Goal: Task Accomplishment & Management: Complete application form

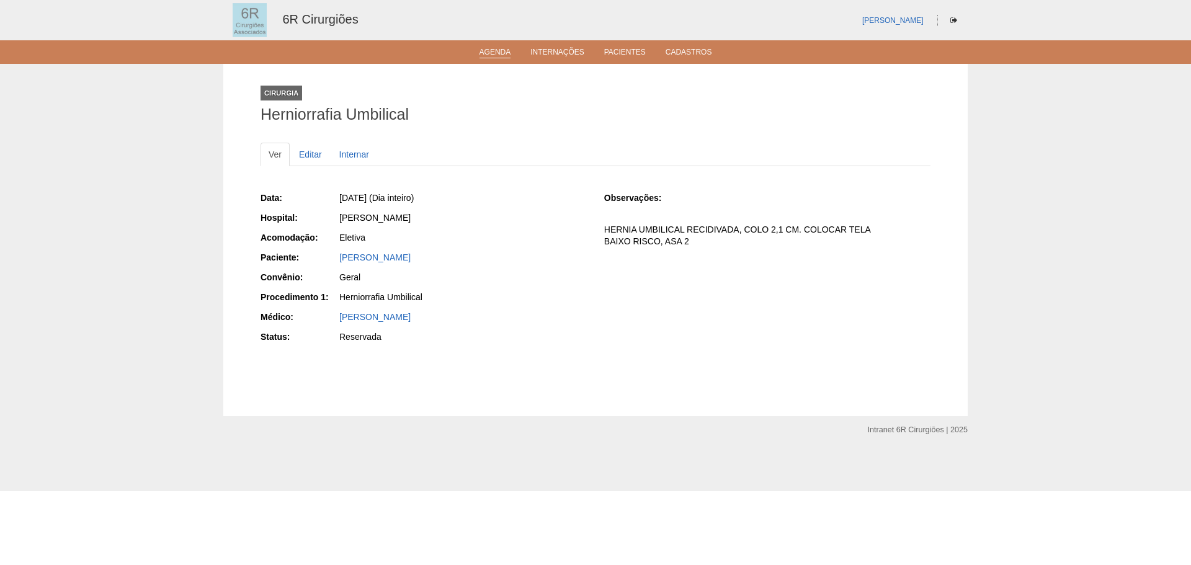
click at [499, 54] on link "Agenda" at bounding box center [496, 53] width 32 height 11
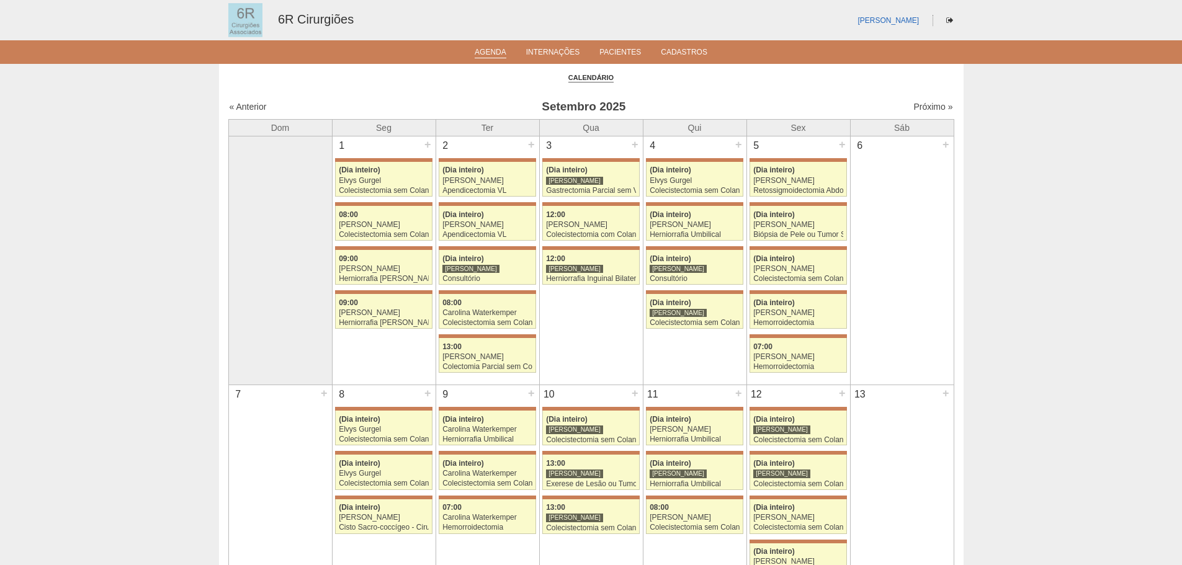
click at [926, 113] on div "Próximo »" at bounding box center [866, 107] width 174 height 12
click at [927, 110] on link "Próximo »" at bounding box center [932, 107] width 39 height 10
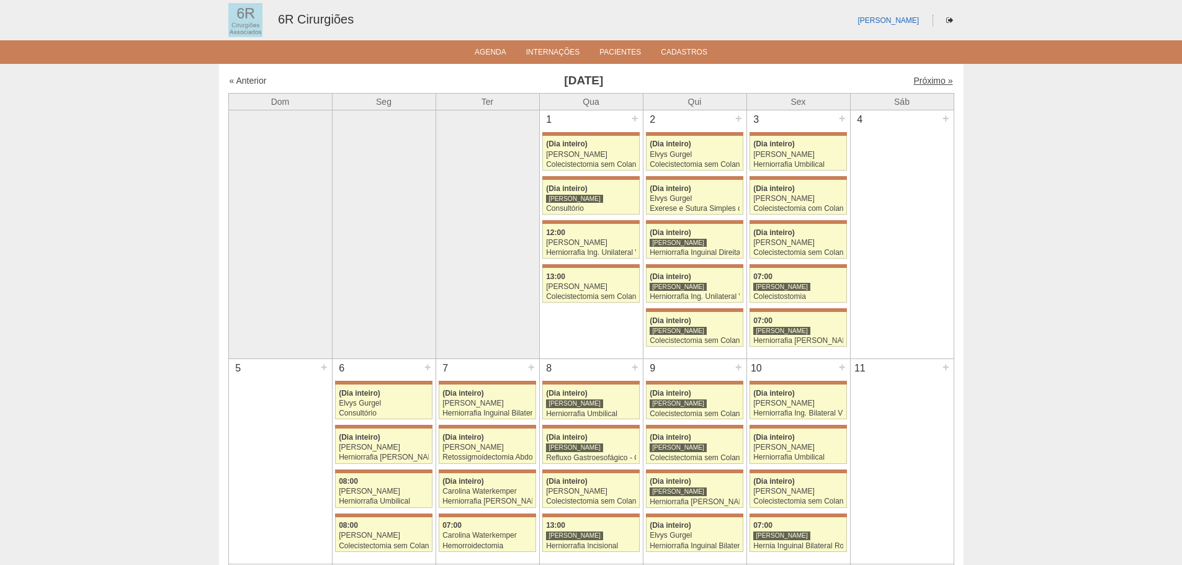
click at [928, 81] on link "Próximo »" at bounding box center [932, 81] width 39 height 10
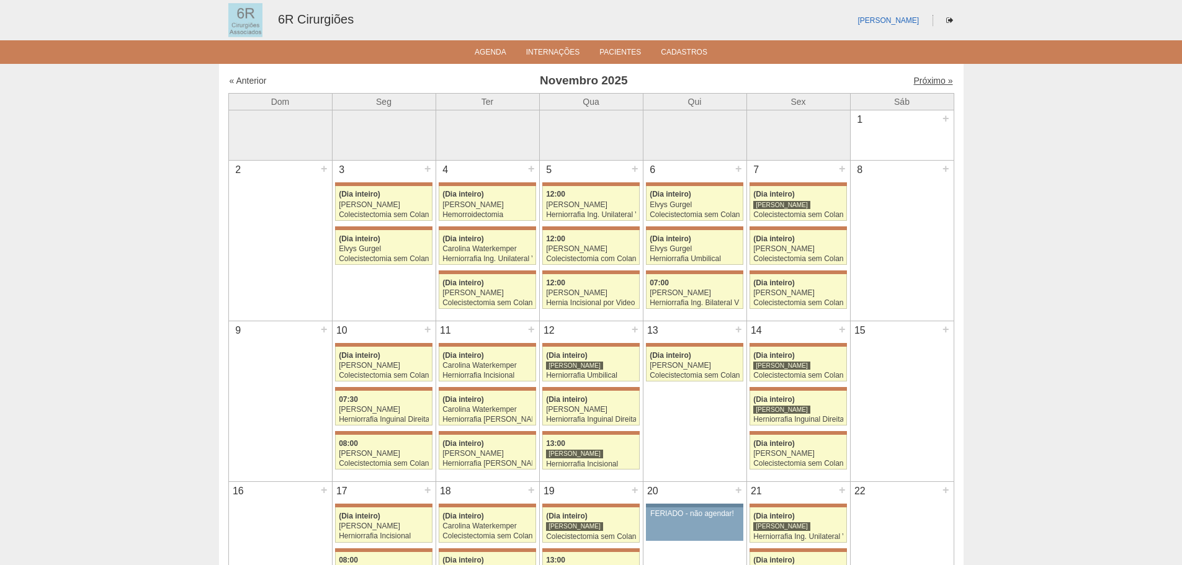
click at [923, 77] on link "Próximo »" at bounding box center [932, 81] width 39 height 10
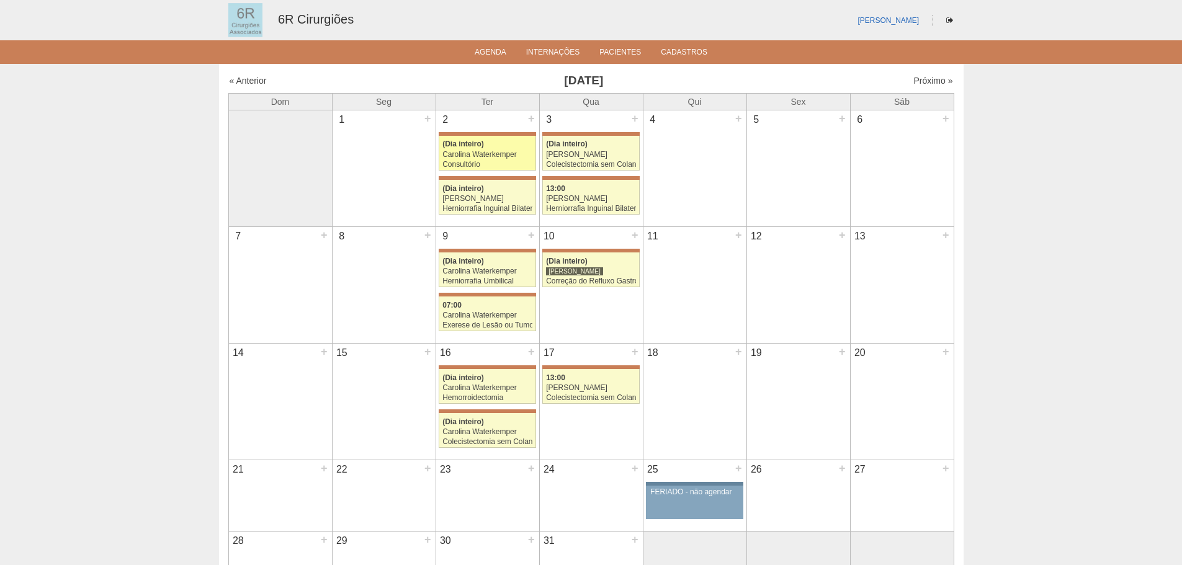
click at [492, 163] on div "Consultório" at bounding box center [487, 165] width 90 height 8
click at [529, 116] on div "+" at bounding box center [531, 118] width 11 height 16
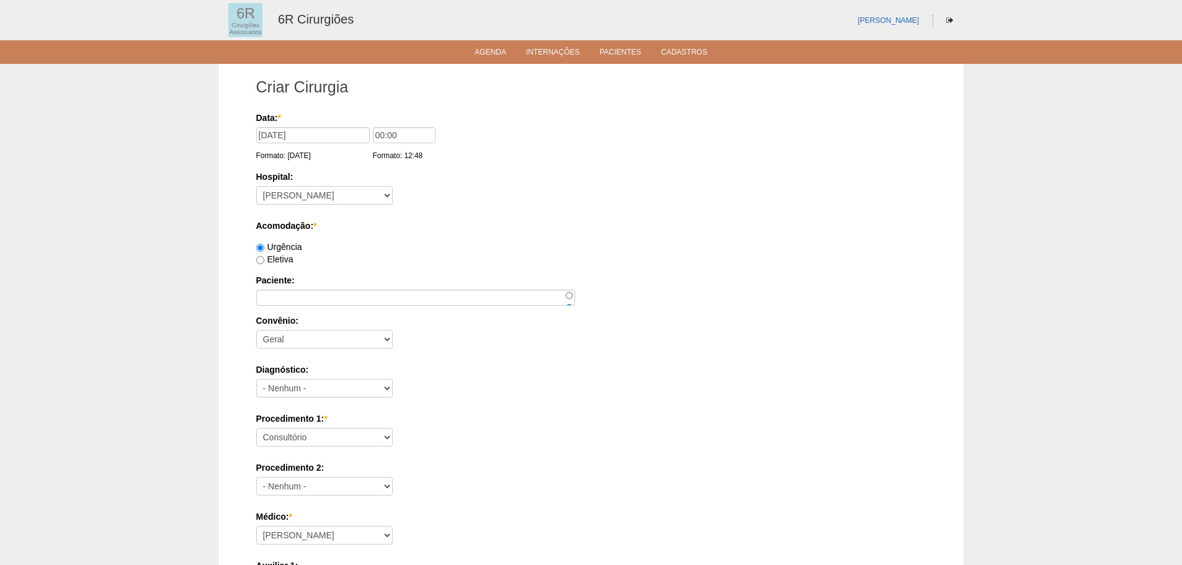
click at [267, 264] on div "Eletiva" at bounding box center [591, 259] width 670 height 12
click at [275, 261] on label "Eletiva" at bounding box center [274, 259] width 37 height 10
click at [264, 261] on input "Eletiva" at bounding box center [260, 260] width 8 height 8
radio input "true"
click at [292, 304] on input "Paciente:" at bounding box center [415, 298] width 319 height 16
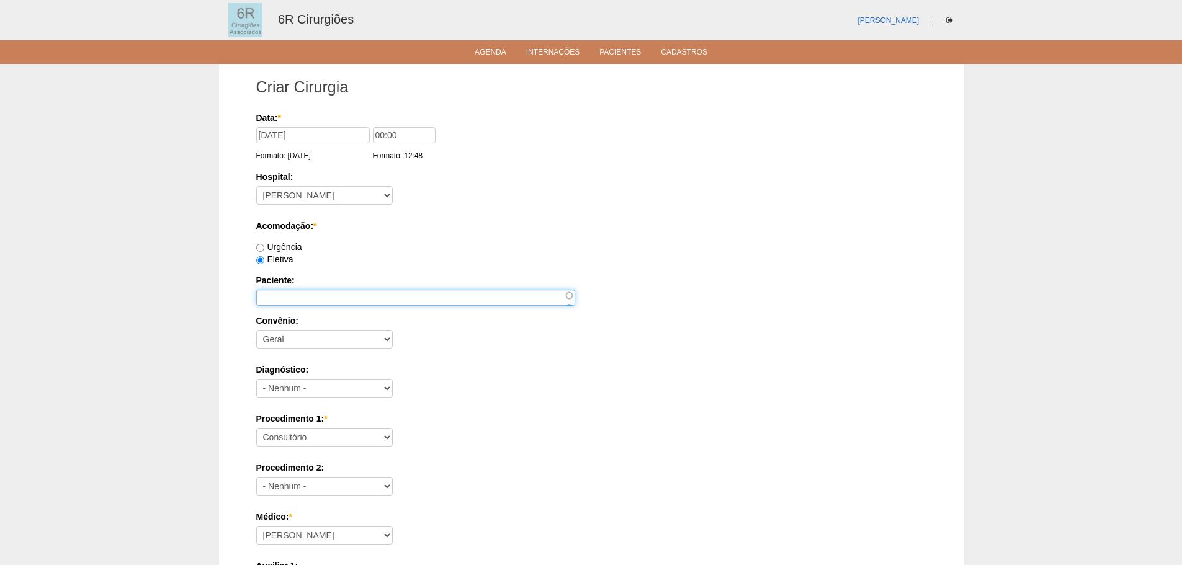
paste input "MARIA APARECIDA DA SILVA"
type input "MARIA APARECIDA DA SILVA"
click at [338, 444] on select "Consultório Abscesso Hepático - Drenagem Abscesso perianal Amputação Abdômino P…" at bounding box center [324, 437] width 136 height 19
select select "66621"
click at [256, 428] on select "Consultório Abscesso Hepático - Drenagem Abscesso perianal Amputação Abdômino P…" at bounding box center [324, 437] width 136 height 19
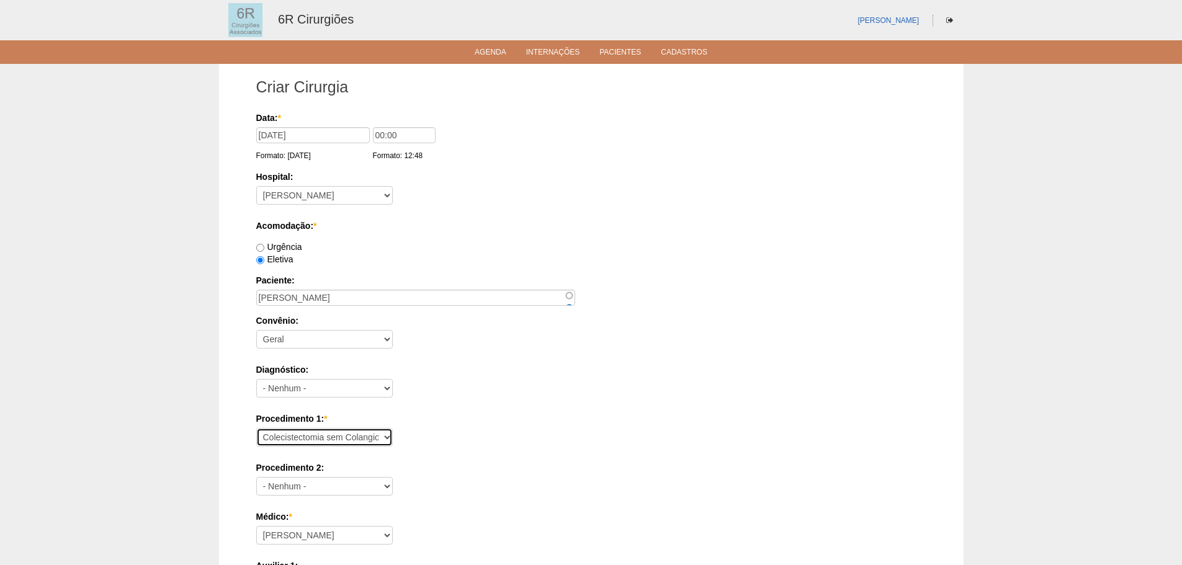
scroll to position [186, 0]
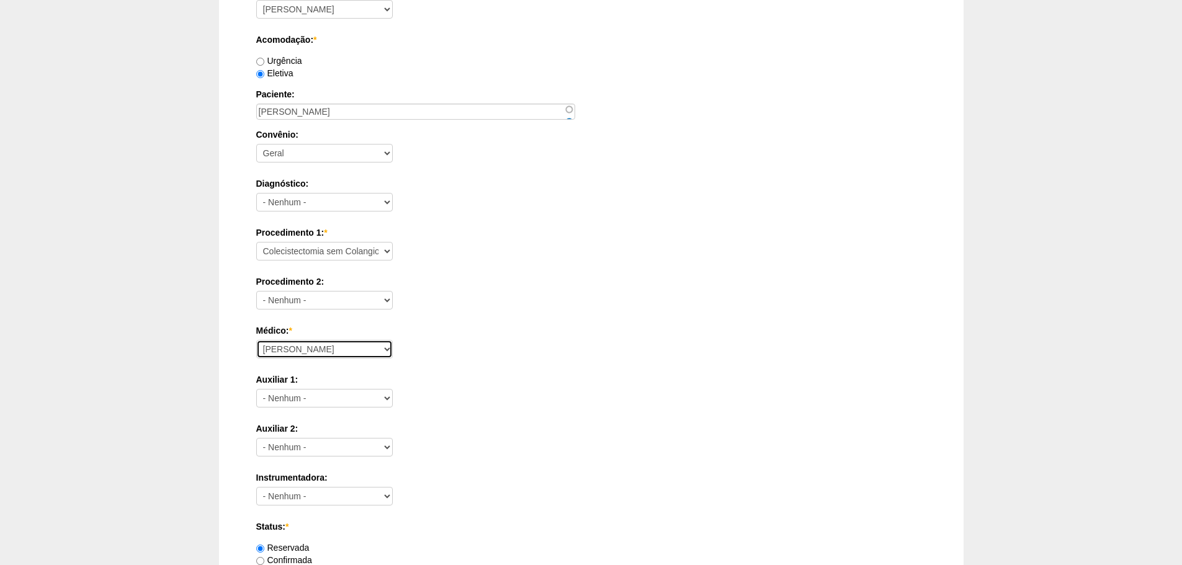
click at [326, 352] on select "Aline Zanon Bariatricas Bruno Bulisani Bruno Oliveira Carolina Waterkemper Elvy…" at bounding box center [324, 349] width 136 height 19
select select "69"
click at [256, 340] on select "Aline Zanon Bariatricas Bruno Bulisani Bruno Oliveira Carolina Waterkemper Elvy…" at bounding box center [324, 349] width 136 height 19
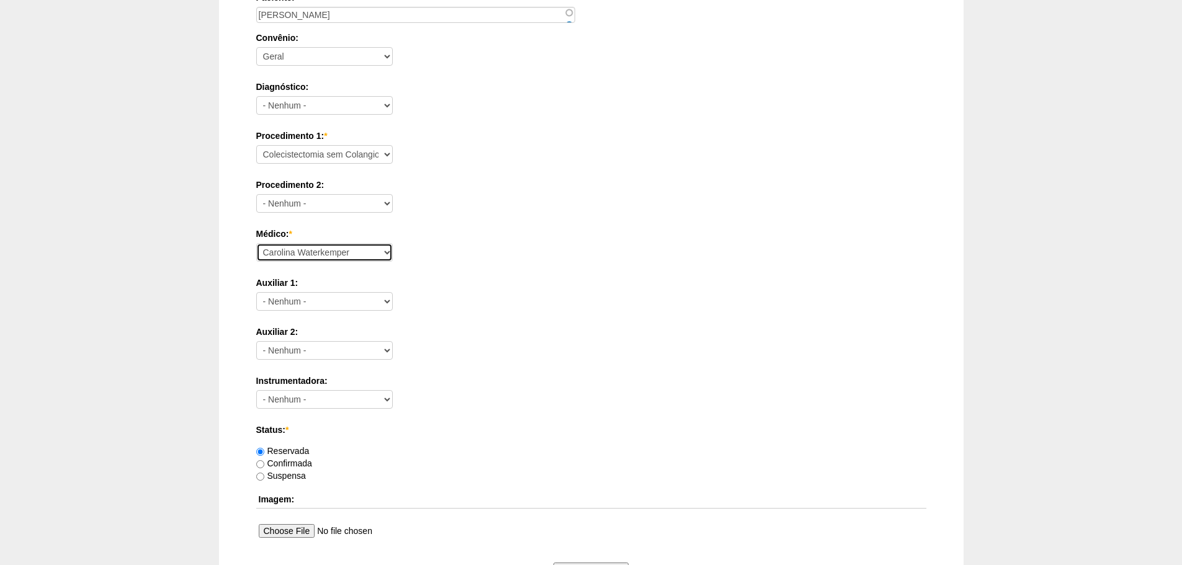
scroll to position [542, 0]
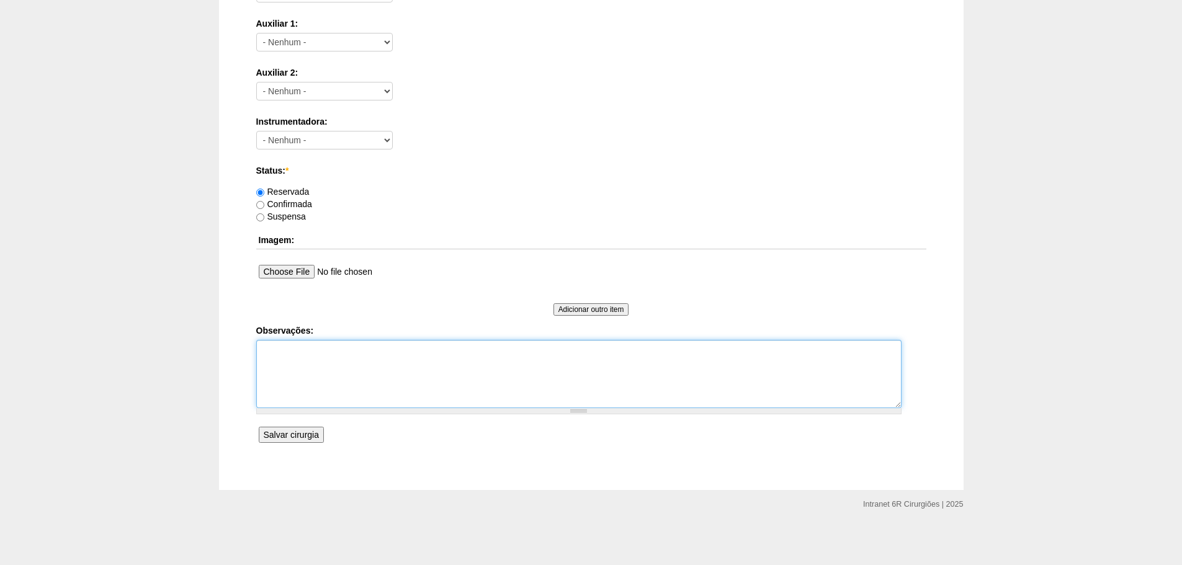
click at [377, 394] on textarea "Observações:" at bounding box center [578, 374] width 645 height 68
type textarea "BAIXO RISCO, ASA 2. SINTOMATICA"
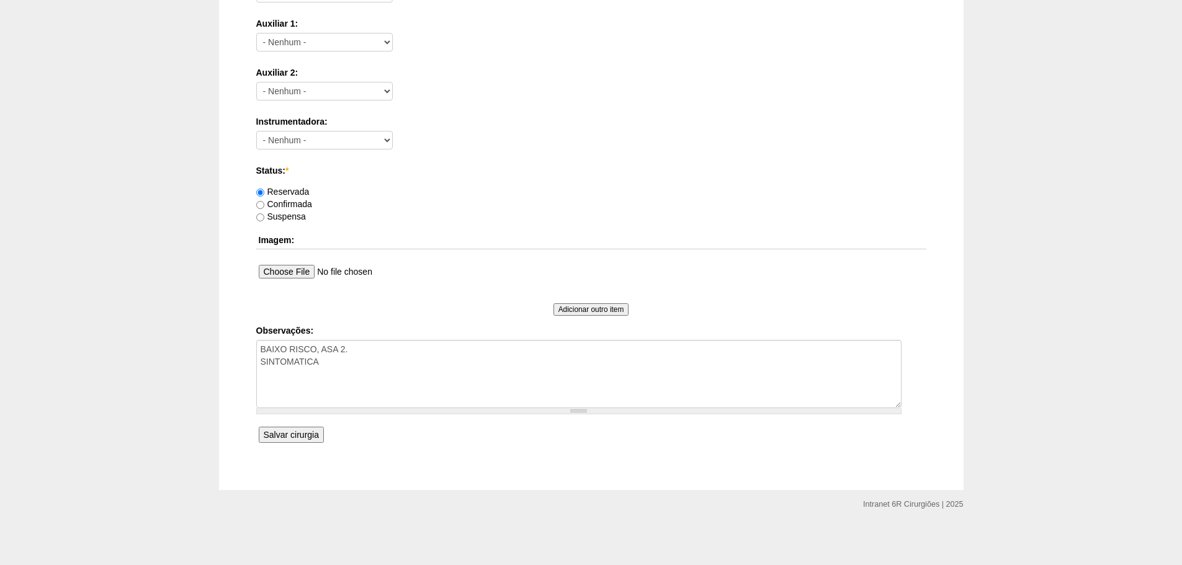
click at [293, 432] on input "Salvar cirurgia" at bounding box center [291, 435] width 65 height 16
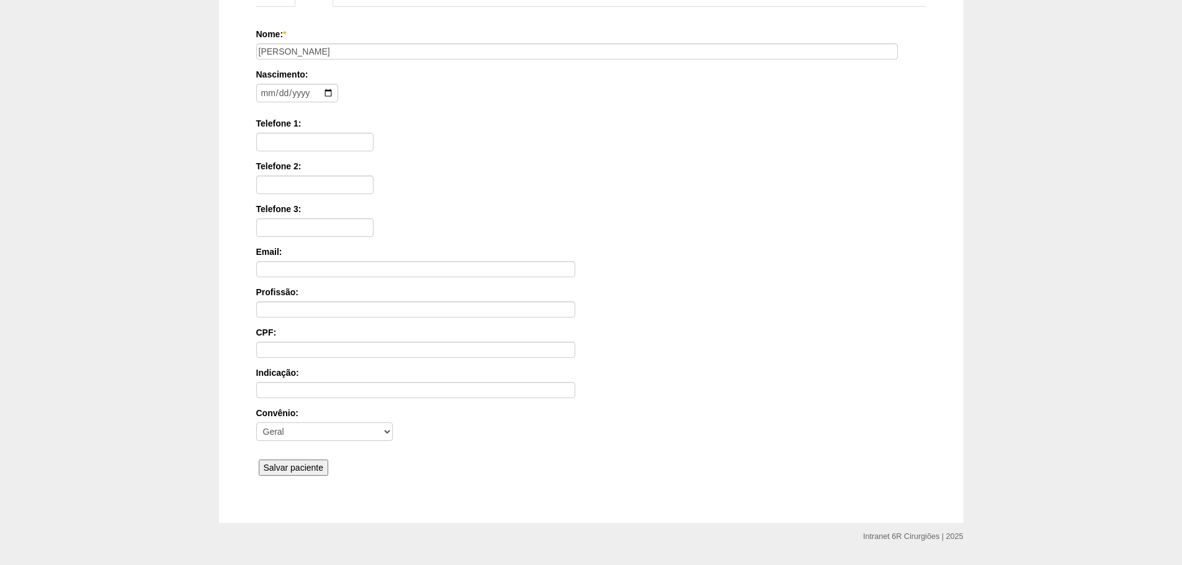
scroll to position [192, 0]
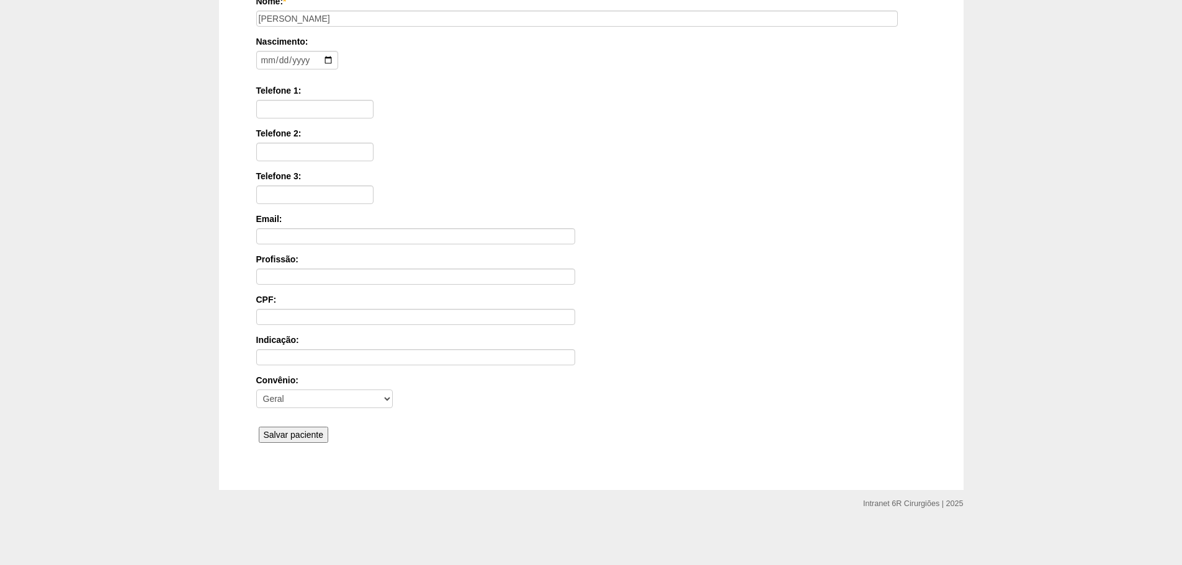
click at [301, 434] on input "Salvar paciente" at bounding box center [294, 435] width 70 height 16
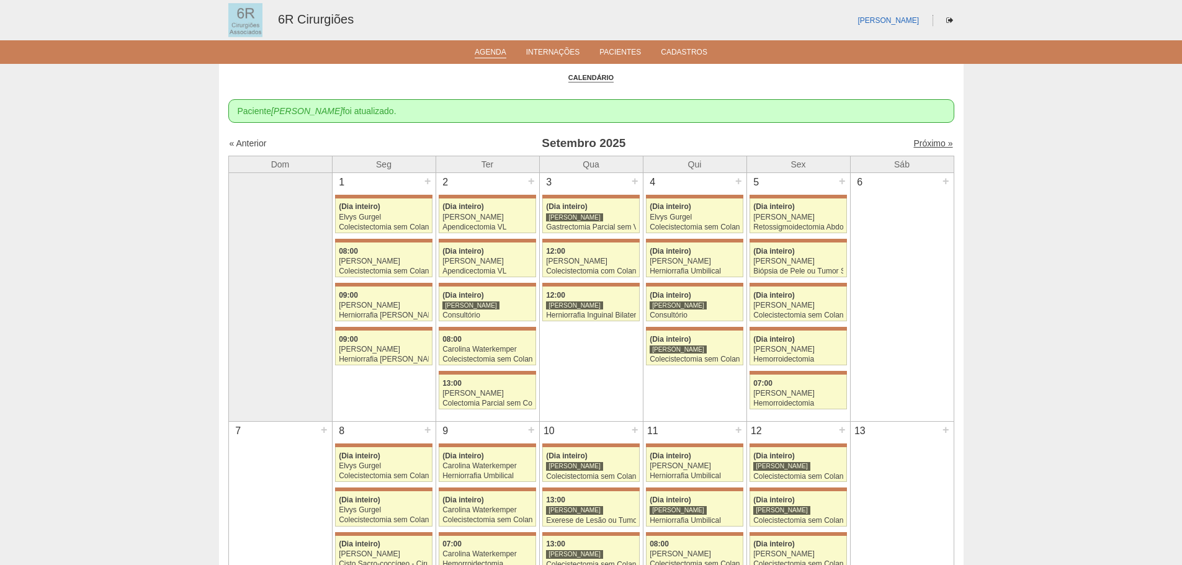
click at [931, 140] on link "Próximo »" at bounding box center [932, 143] width 39 height 10
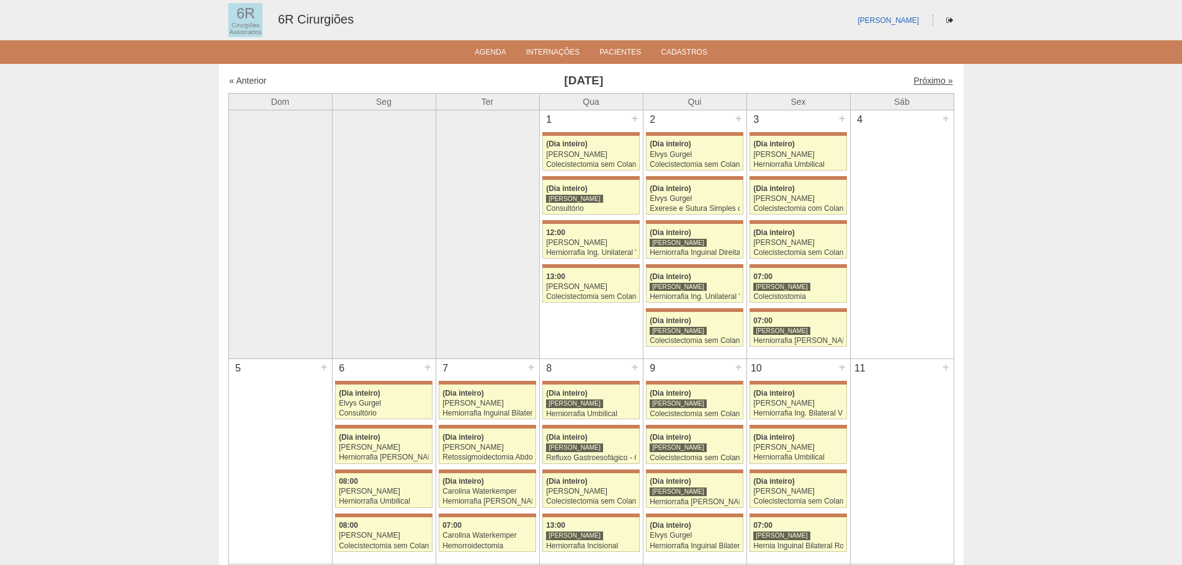
click at [924, 84] on link "Próximo »" at bounding box center [932, 81] width 39 height 10
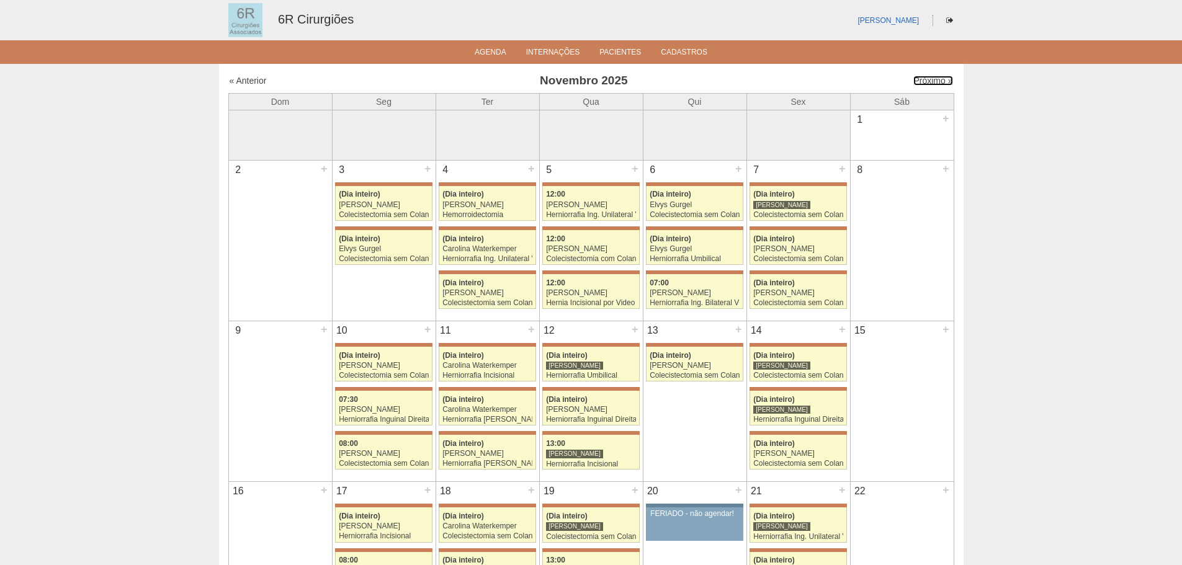
click at [924, 83] on link "Próximo »" at bounding box center [932, 81] width 39 height 10
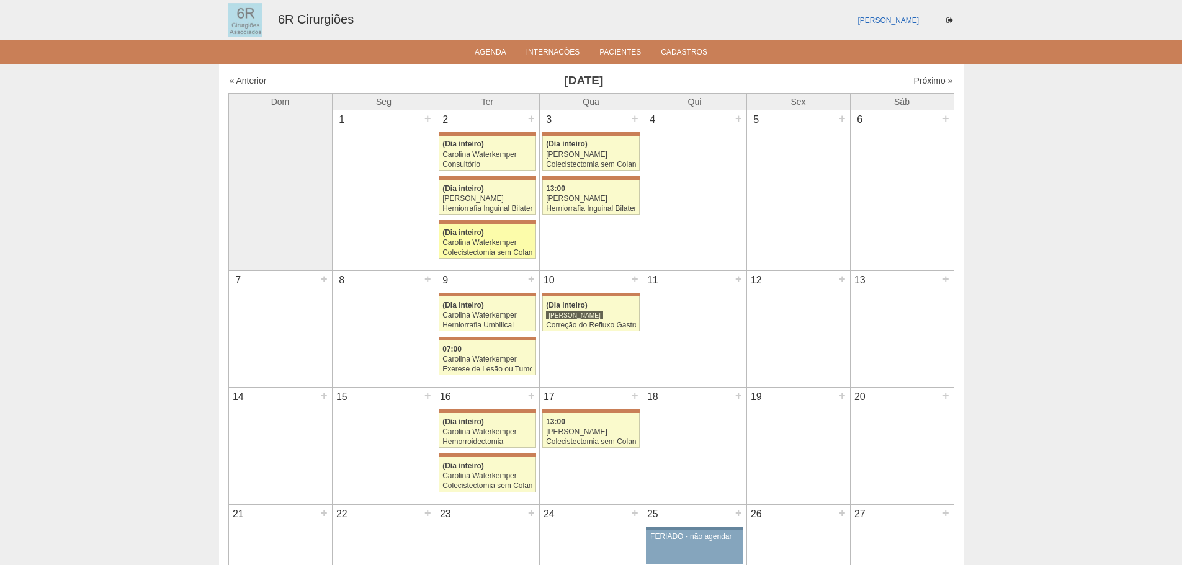
click at [489, 233] on div "(Dia inteiro)" at bounding box center [487, 233] width 90 height 8
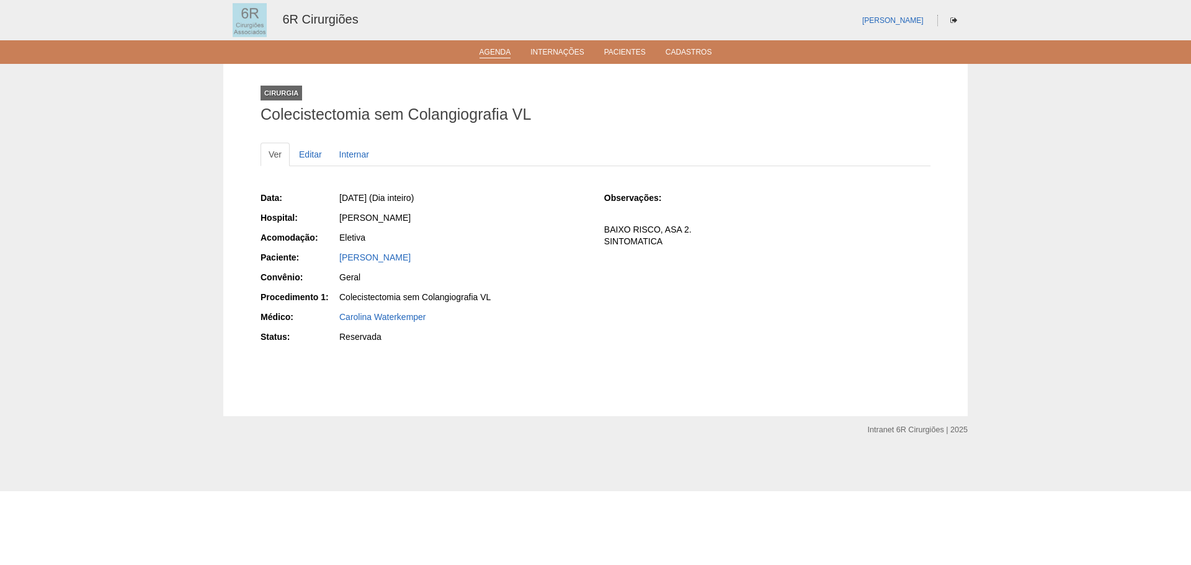
click at [485, 51] on link "Agenda" at bounding box center [496, 53] width 32 height 11
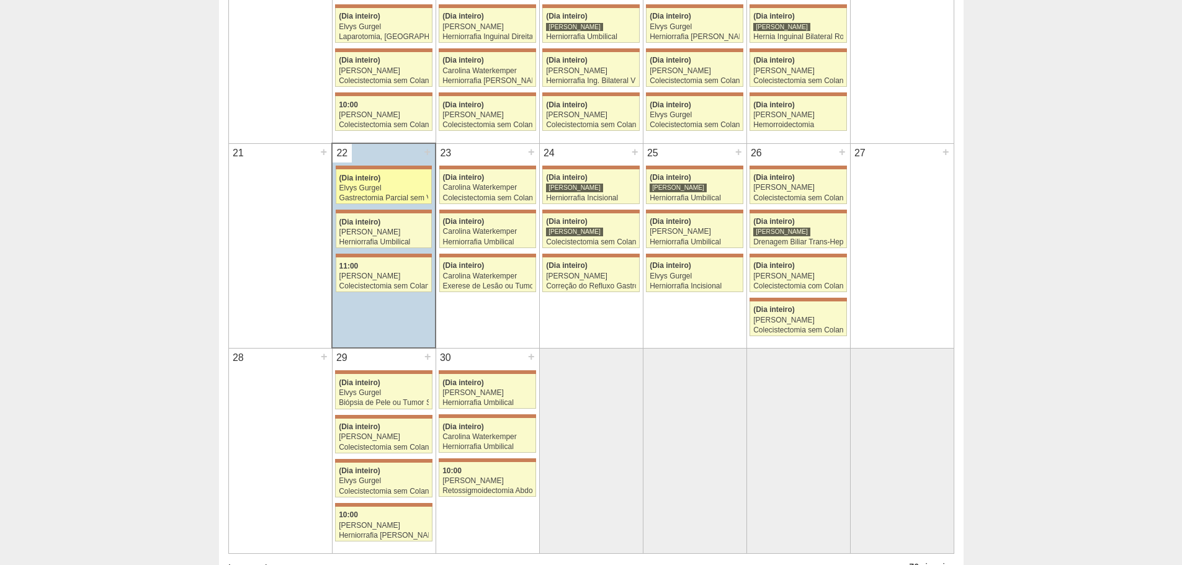
scroll to position [744, 0]
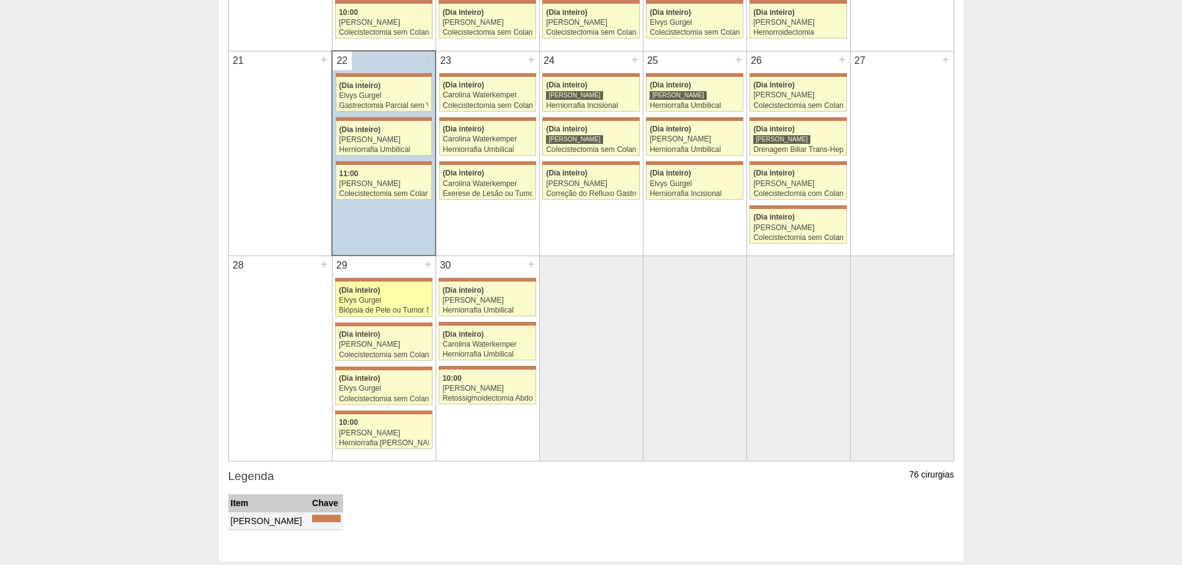
click at [426, 316] on link "71797 [PERSON_NAME] (Dia inteiro) Elvys Gurgel Biópsia de Pele ou Tumor Superfi…" at bounding box center [383, 299] width 97 height 35
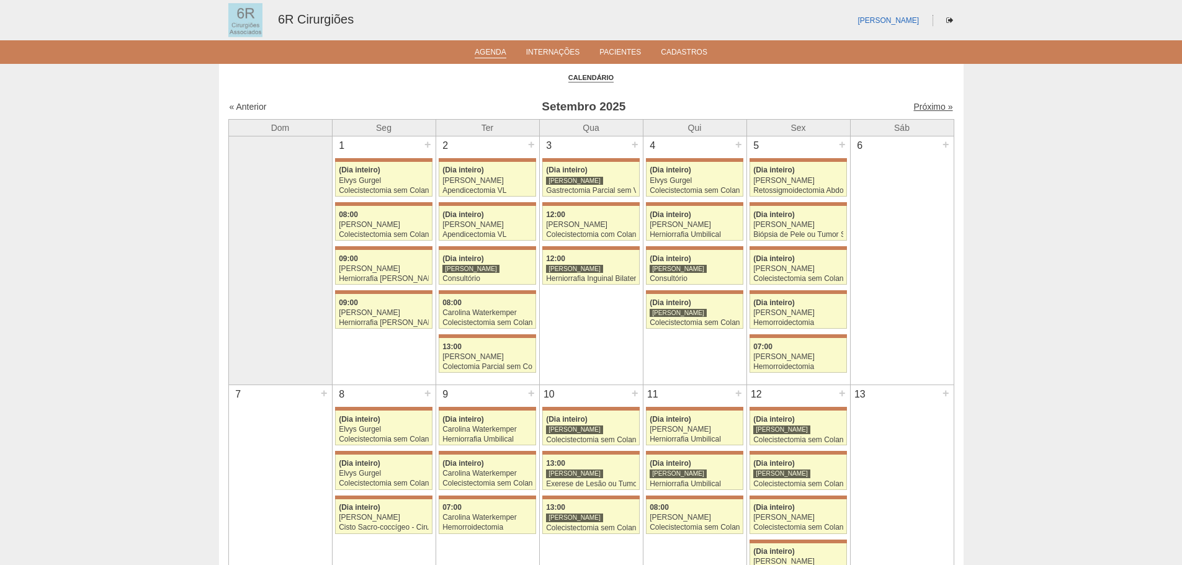
click at [929, 110] on link "Próximo »" at bounding box center [932, 107] width 39 height 10
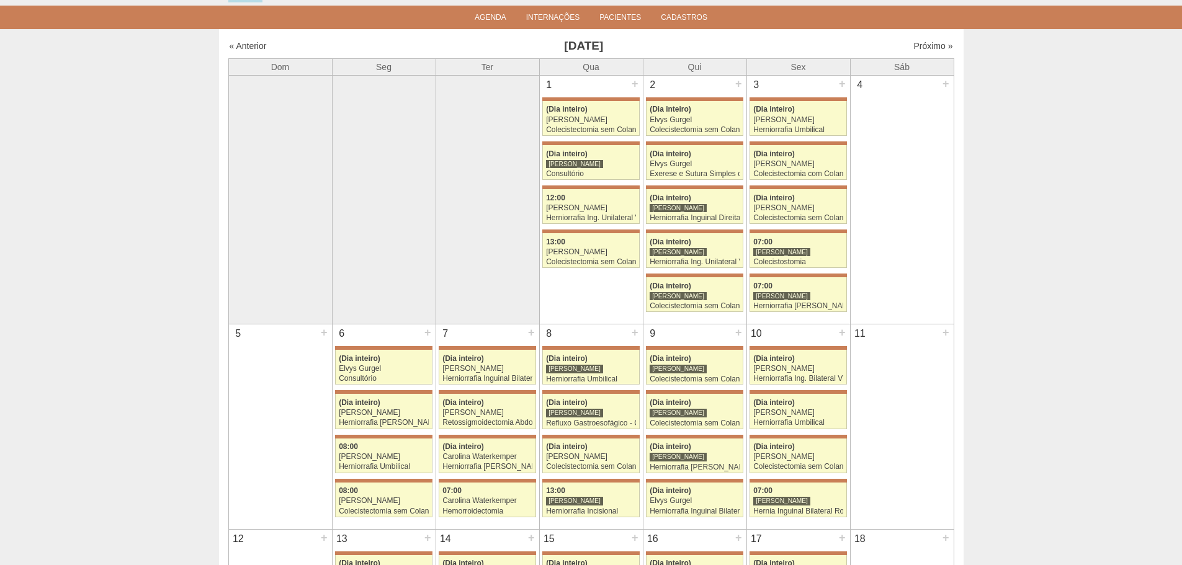
scroll to position [62, 0]
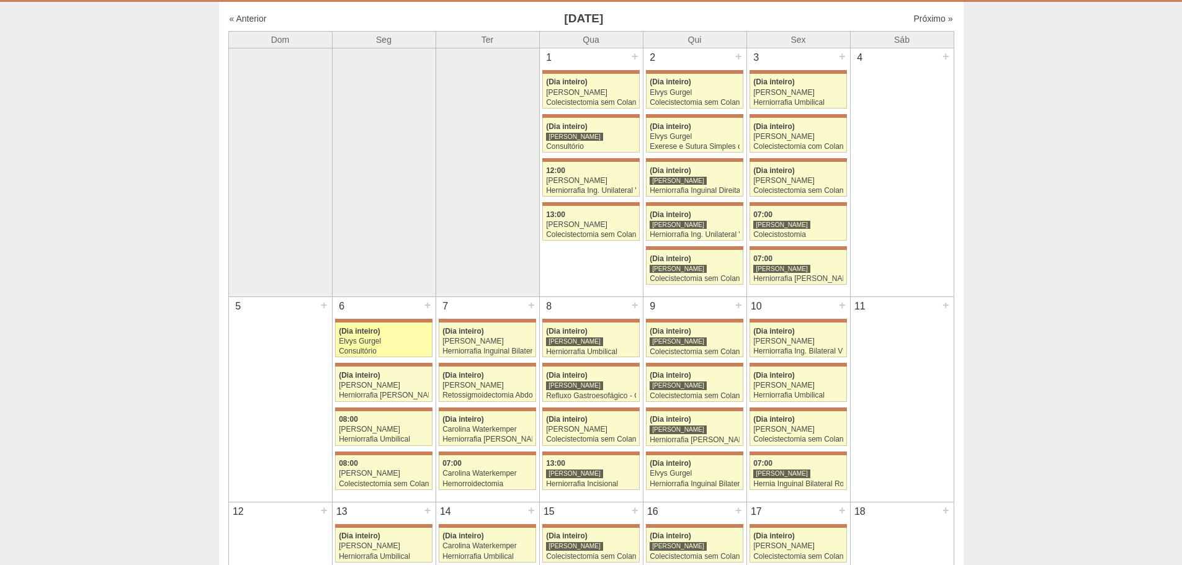
click at [383, 335] on div "(Dia inteiro)" at bounding box center [384, 332] width 90 height 8
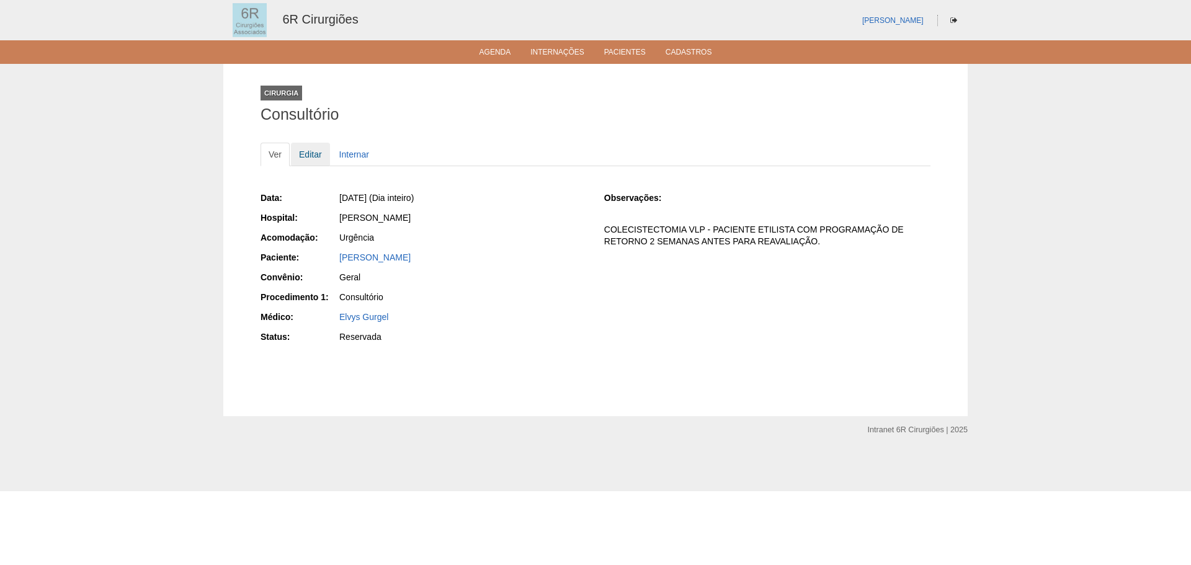
click at [308, 146] on link "Editar" at bounding box center [310, 155] width 39 height 24
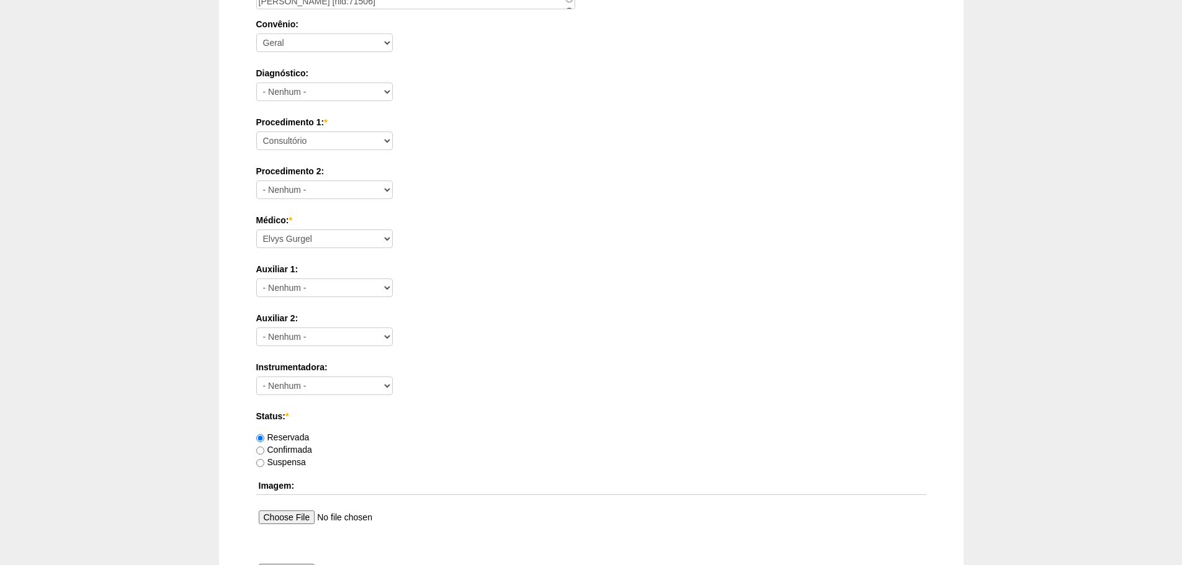
scroll to position [671, 0]
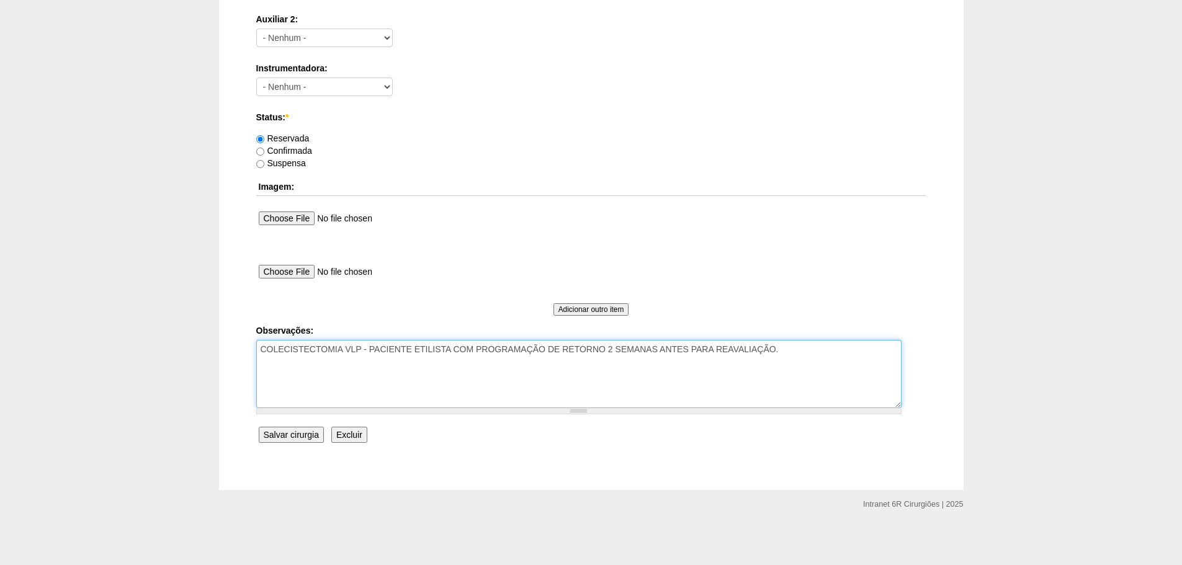
drag, startPoint x: 793, startPoint y: 344, endPoint x: 457, endPoint y: 352, distance: 336.4
click at [457, 352] on textarea "COLECISTECTOMIA VLP - PACIENTE ETILISTA COM PROGRAMAÇÃO DE RETORNO 2 SEMANAS AN…" at bounding box center [578, 374] width 645 height 68
type textarea "COLECISTECTOMIA VLP - PACIENTE ETILISTA ABSTEMIO HA 2 MESES"
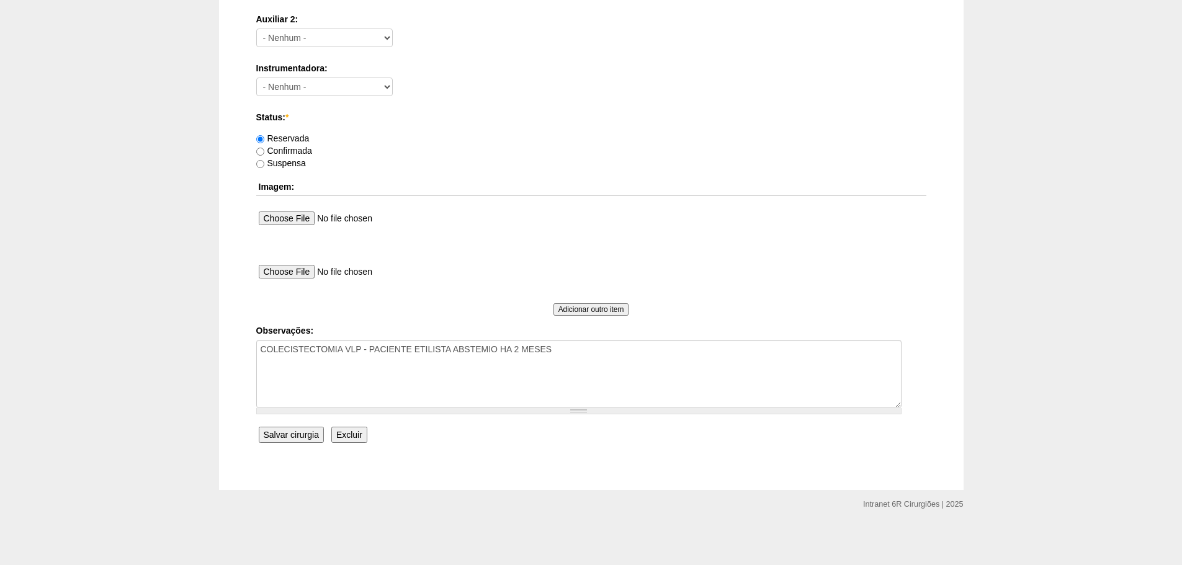
click at [290, 436] on input "Salvar cirurgia" at bounding box center [291, 435] width 65 height 16
